Goal: Check status: Check status

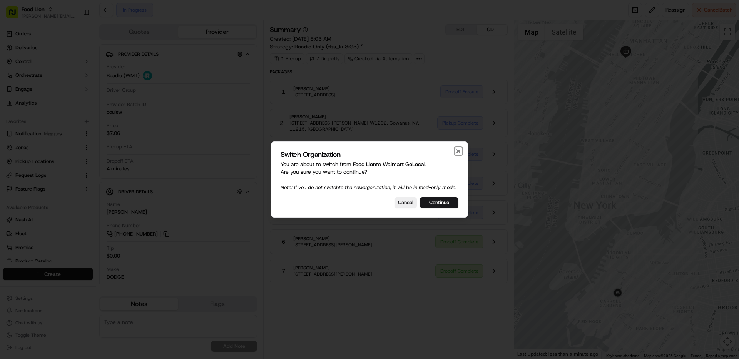
click at [457, 148] on icon "button" at bounding box center [458, 151] width 6 height 6
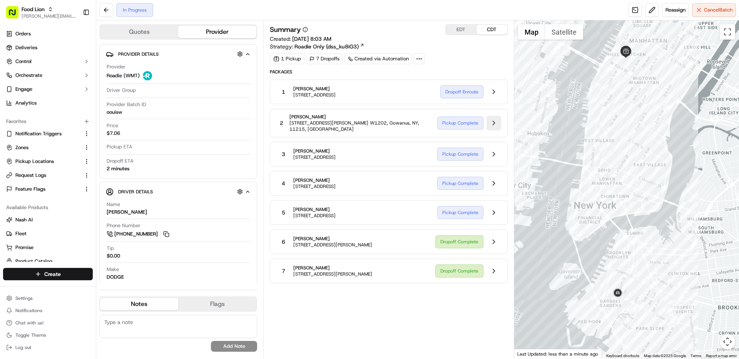
click at [488, 120] on button at bounding box center [493, 123] width 15 height 15
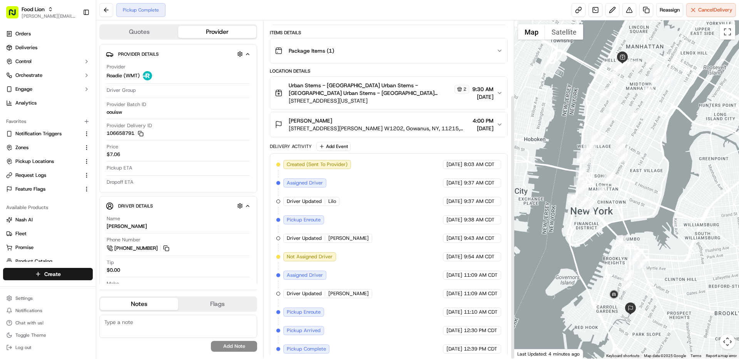
scroll to position [95, 0]
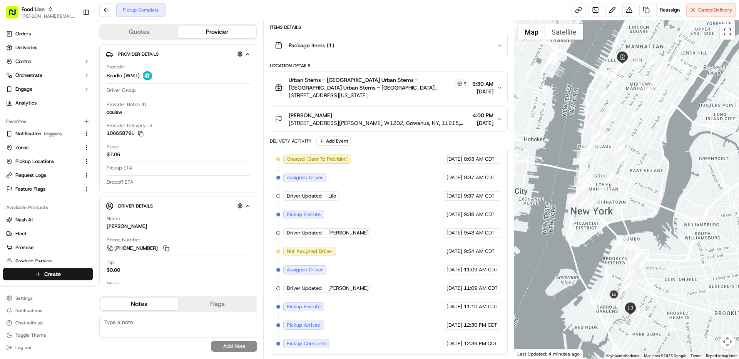
click at [396, 169] on div "Created (Sent To Provider) Roadie (WMT) [DATE] 8:03 AM CDT Assigned Driver Road…" at bounding box center [388, 252] width 224 height 194
click at [112, 10] on button at bounding box center [106, 10] width 14 height 14
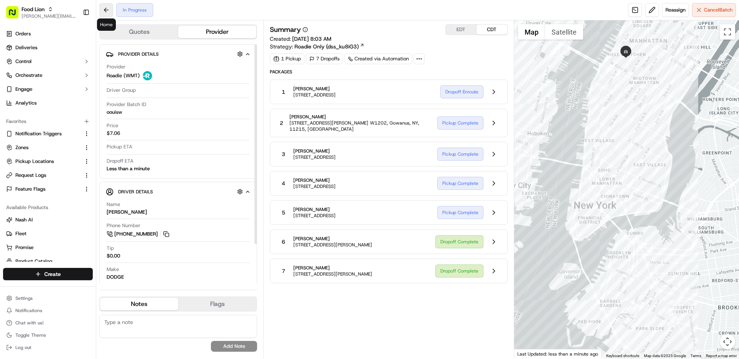
click at [107, 12] on button at bounding box center [106, 10] width 14 height 14
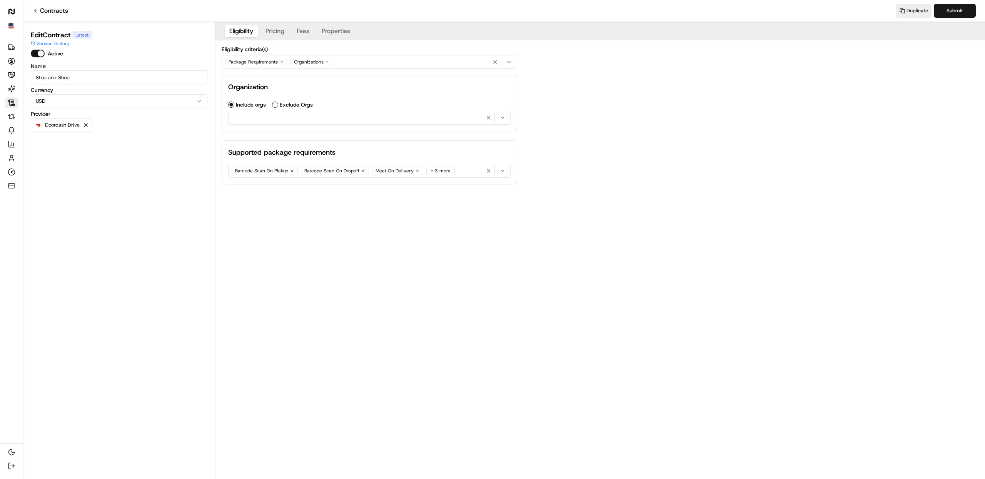
click at [345, 30] on button "Properties" at bounding box center [336, 31] width 38 height 12
